Goal: Navigation & Orientation: Find specific page/section

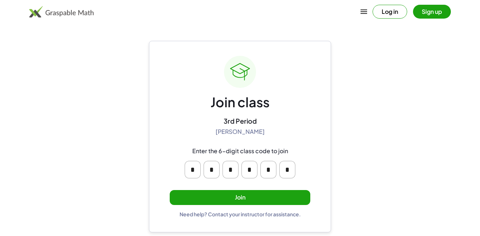
click at [233, 198] on button "Join" at bounding box center [240, 197] width 141 height 15
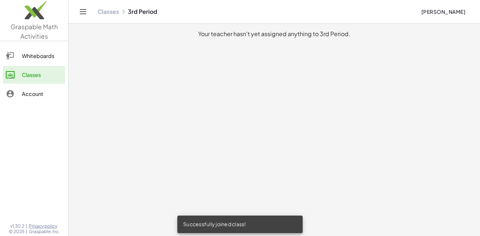
drag, startPoint x: 189, startPoint y: 105, endPoint x: 197, endPoint y: 110, distance: 9.0
click at [197, 110] on main "Your teacher hasn't yet assigned anything to 3rd Period." at bounding box center [275, 118] width 412 height 236
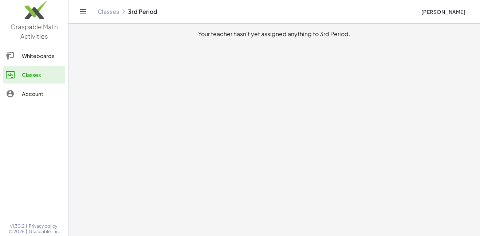
click at [34, 62] on link "Whiteboards" at bounding box center [34, 55] width 62 height 17
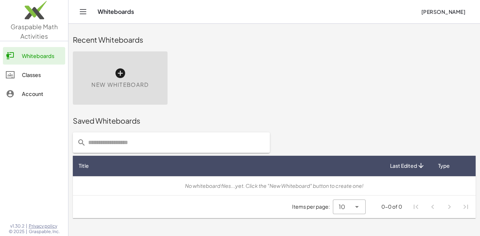
click at [33, 79] on link "Classes" at bounding box center [34, 74] width 62 height 17
